Goal: Navigation & Orientation: Go to known website

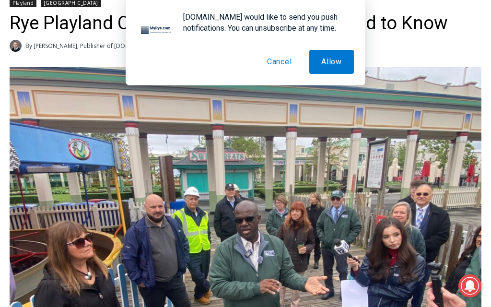
scroll to position [274, 0]
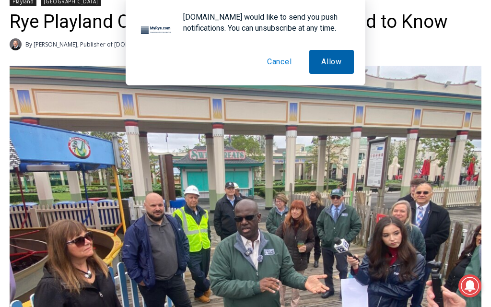
click at [335, 63] on button "Allow" at bounding box center [331, 62] width 45 height 24
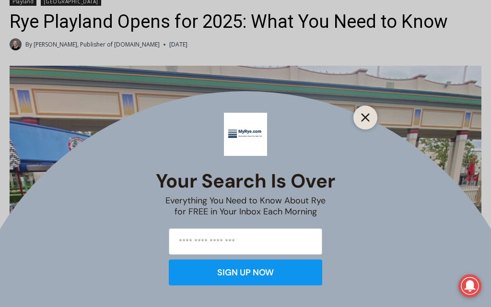
click at [366, 119] on line "Close" at bounding box center [365, 117] width 7 height 7
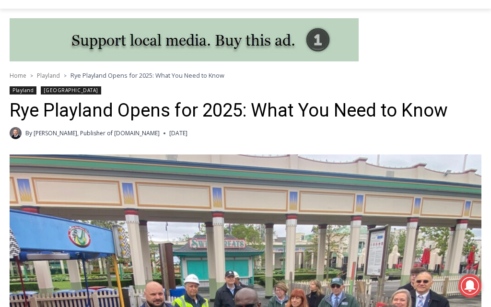
scroll to position [0, 0]
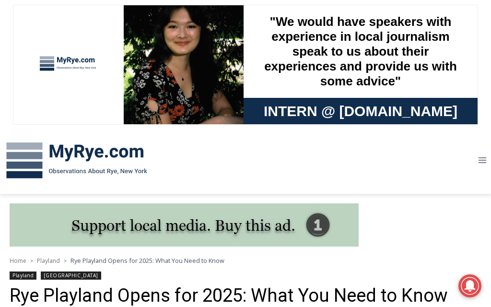
click at [34, 162] on img at bounding box center [77, 161] width 154 height 50
